Goal: Find specific fact: Find specific fact

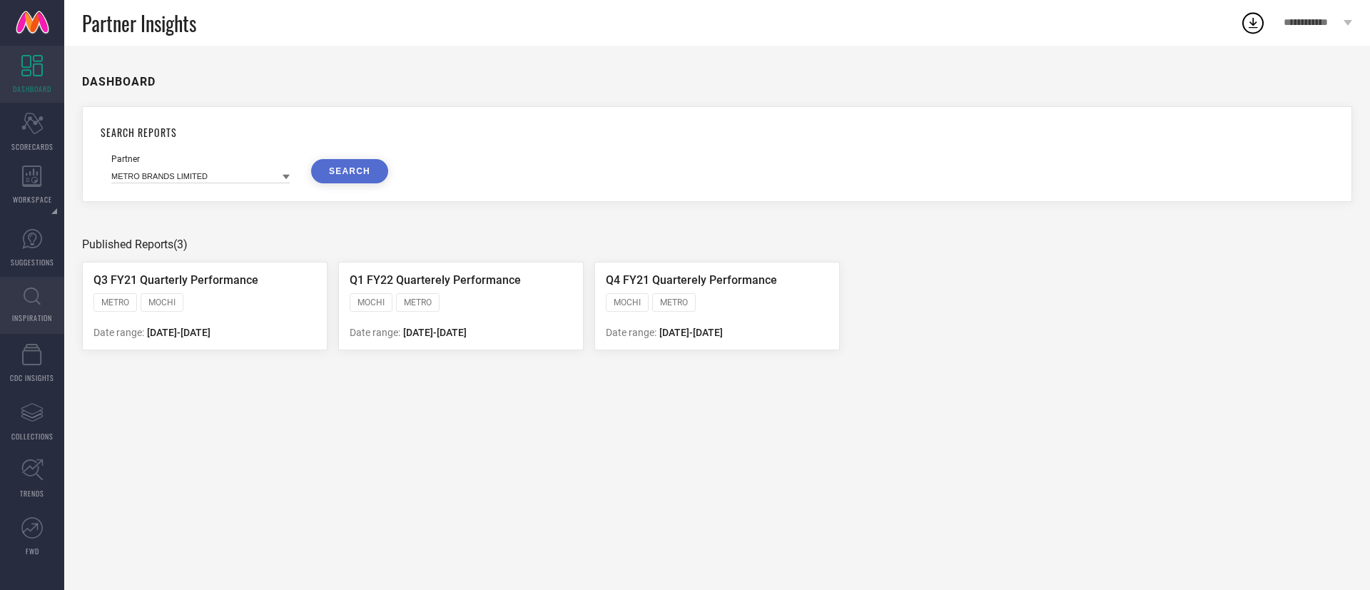
click at [16, 293] on link "INSPIRATION" at bounding box center [32, 305] width 64 height 57
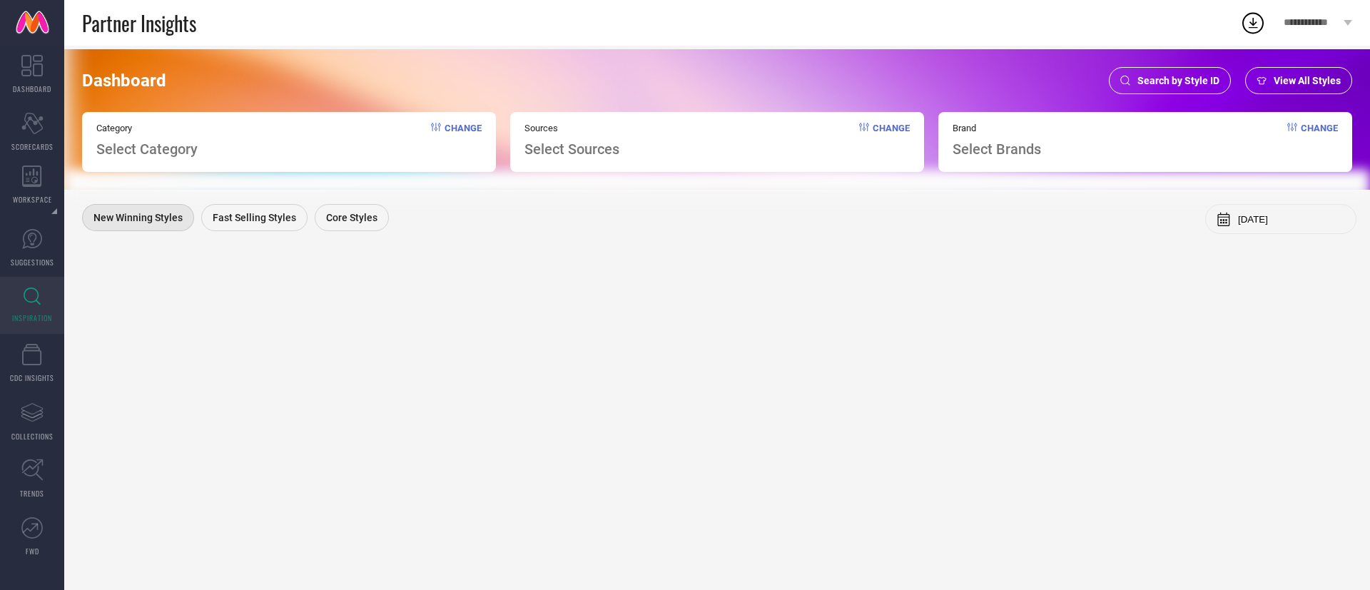
click at [1186, 80] on span "Search by Style ID" at bounding box center [1178, 80] width 82 height 11
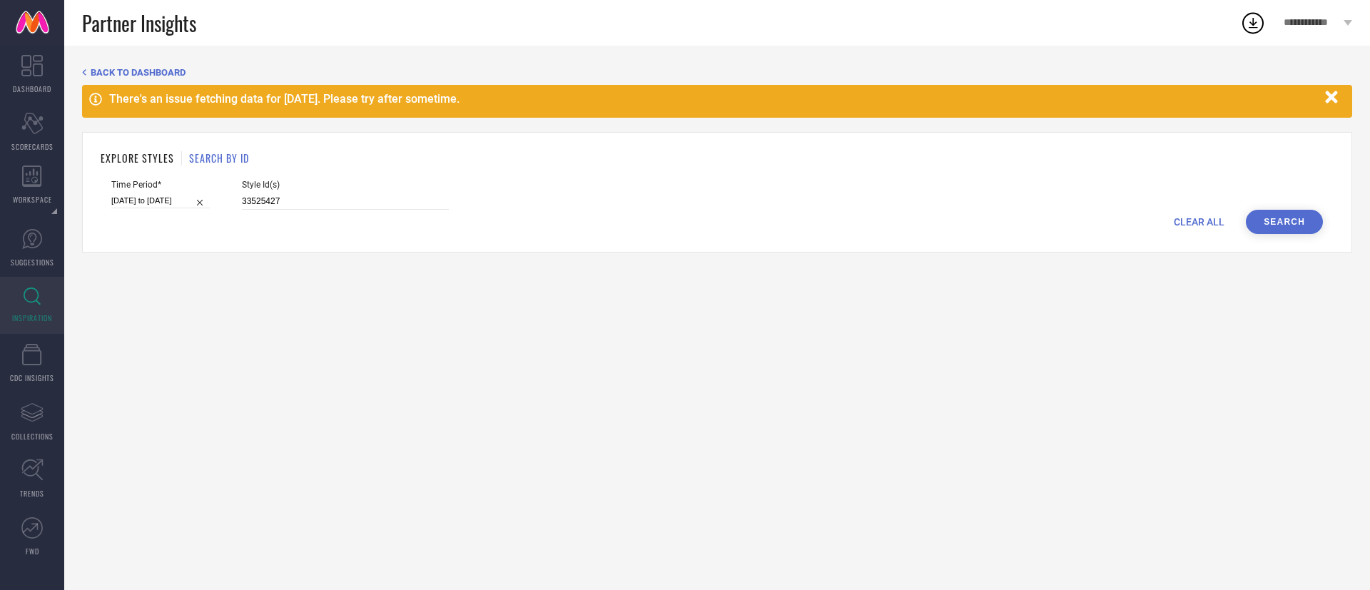
drag, startPoint x: 338, startPoint y: 188, endPoint x: 338, endPoint y: 195, distance: 7.2
click at [338, 195] on div "Style Id(s) 33525427" at bounding box center [345, 195] width 207 height 30
click at [338, 195] on input "33525427" at bounding box center [345, 201] width 207 height 16
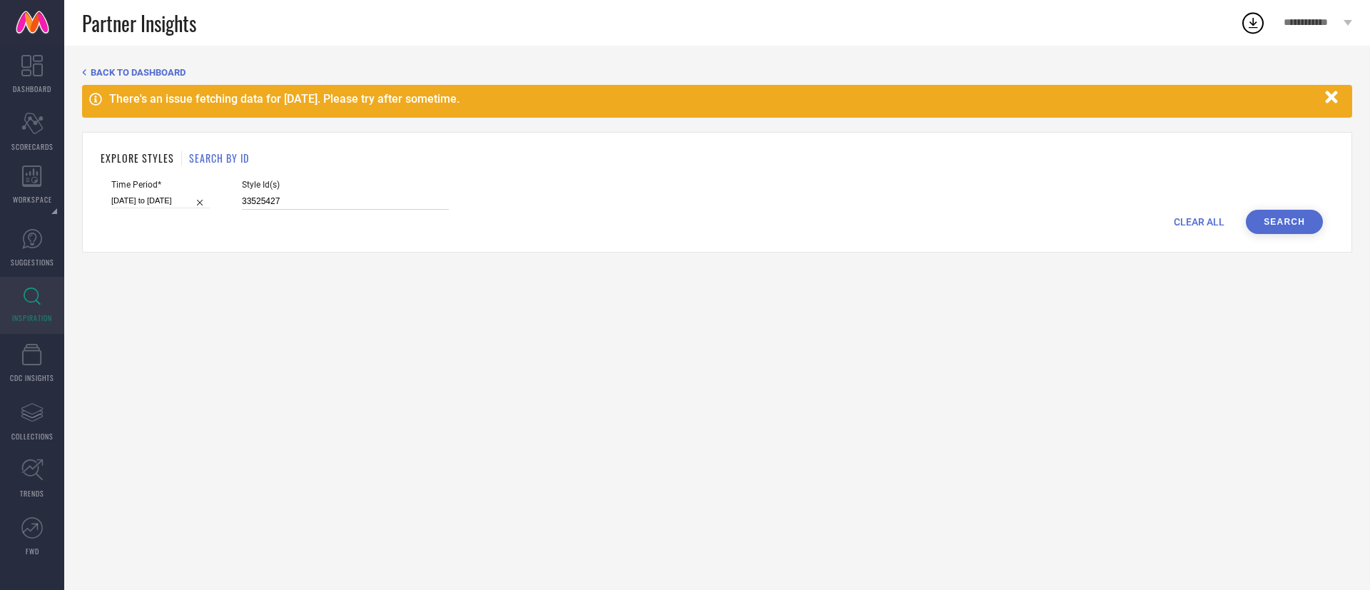
paste input "26872564"
type input "26872564"
select select "7"
select select "2025"
select select "8"
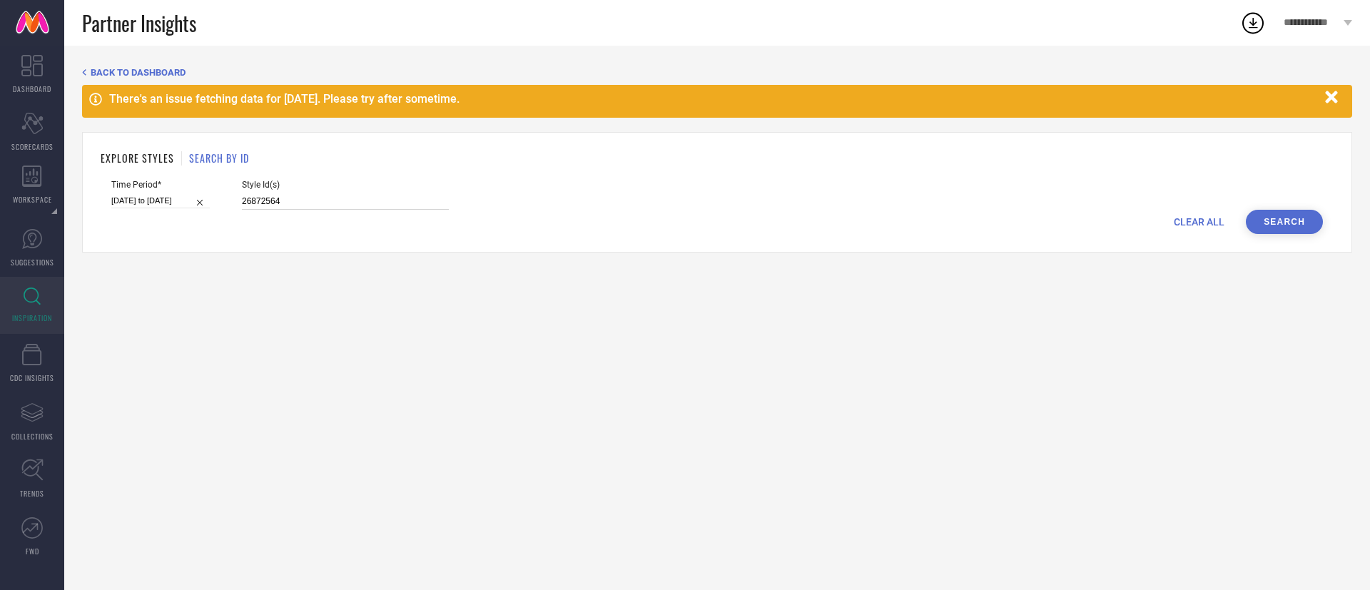
select select "2025"
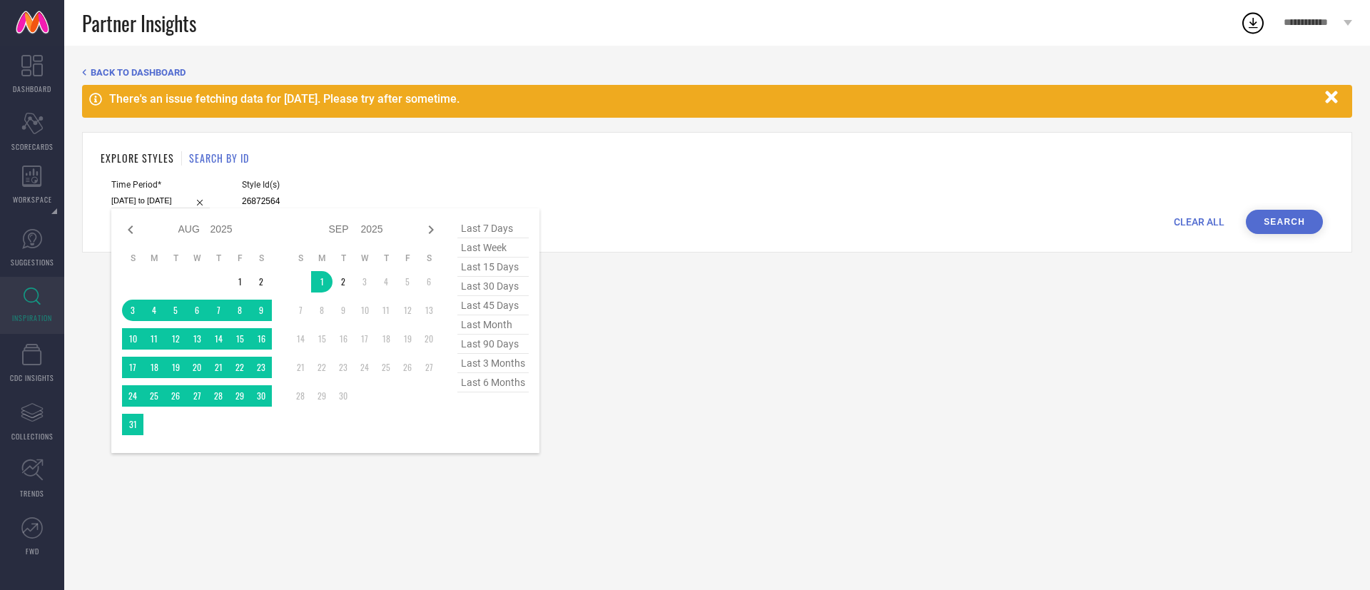
click at [157, 197] on input "[DATE] to [DATE]" at bounding box center [160, 200] width 98 height 15
type input "26872564"
click at [499, 284] on span "last 30 days" at bounding box center [492, 286] width 71 height 19
type input "[DATE] to [DATE]"
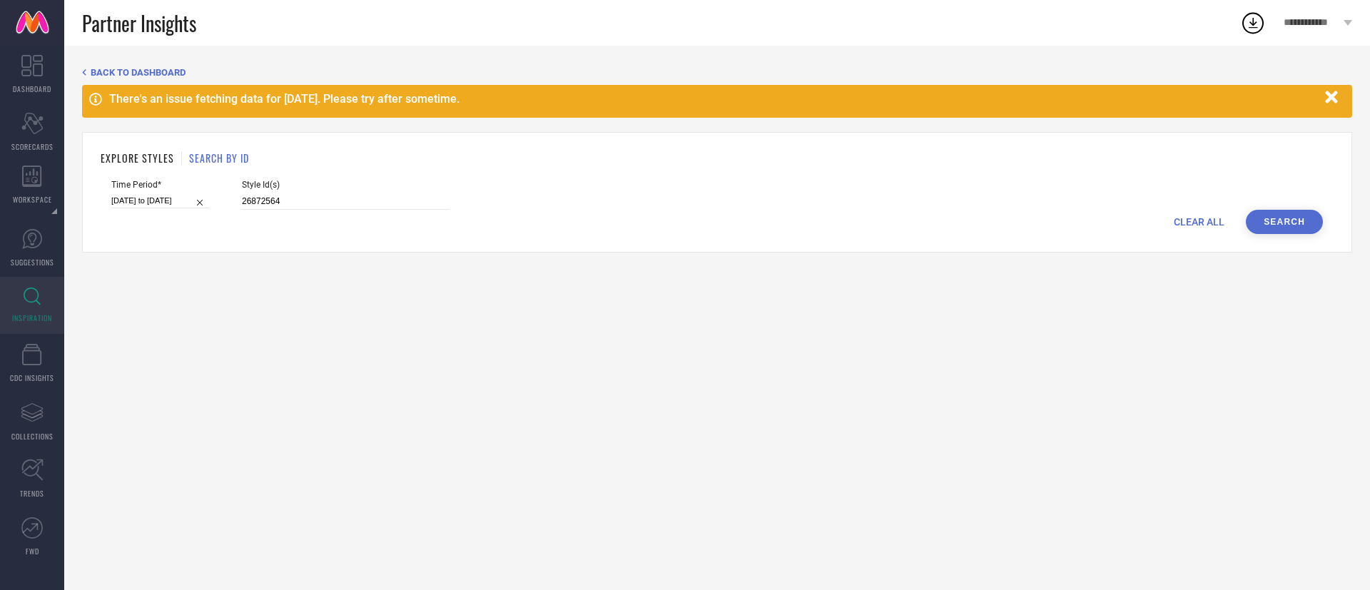
click at [1302, 227] on button "Search" at bounding box center [1284, 222] width 77 height 24
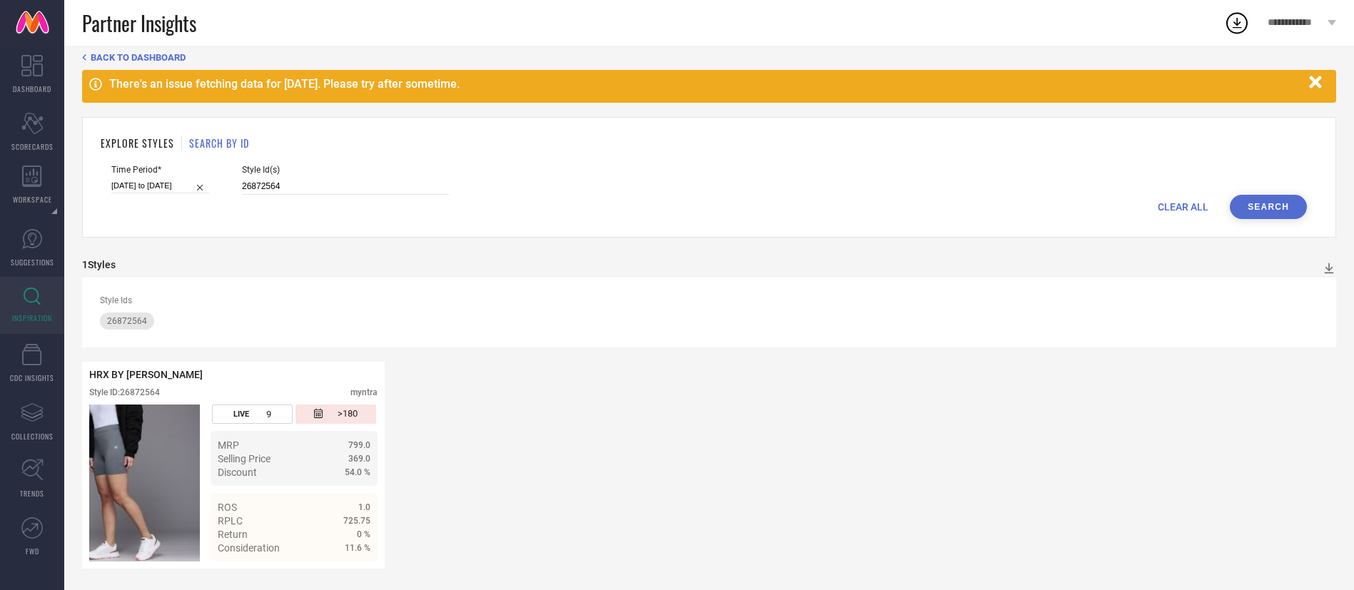
scroll to position [16, 0]
click at [941, 460] on div "HRX BY [PERSON_NAME] Style ID: 26872564 myntra LIVE 9 >180 MRP 799.0 Selling Pr…" at bounding box center [709, 465] width 1254 height 207
click at [343, 181] on input "26872564" at bounding box center [345, 186] width 207 height 16
